Goal: Task Accomplishment & Management: Complete application form

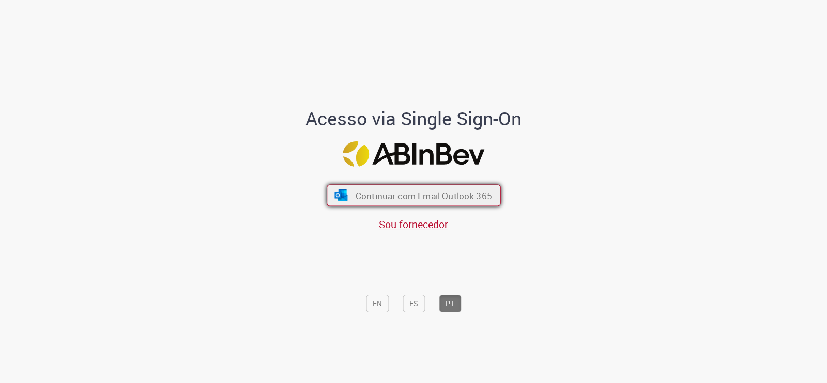
click at [450, 197] on span "Continuar com Email Outlook 365" at bounding box center [423, 196] width 136 height 12
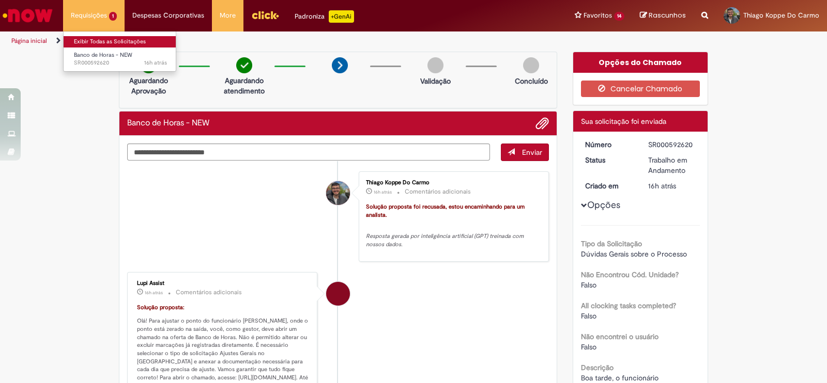
click at [127, 41] on link "Exibir Todas as Solicitações" at bounding box center [121, 41] width 114 height 11
